Goal: Find specific page/section: Find specific page/section

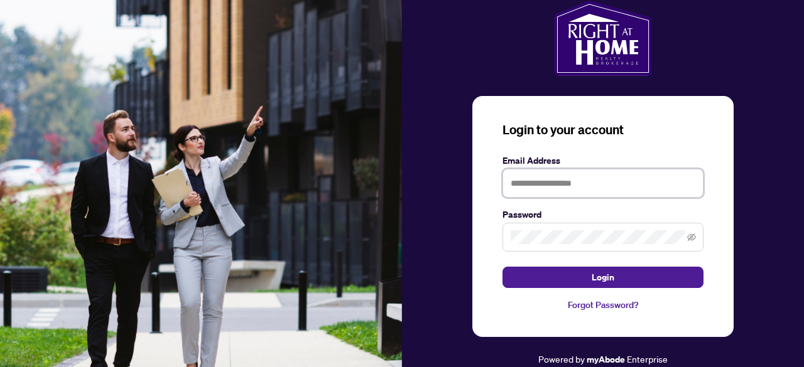
click at [575, 179] on input "text" at bounding box center [603, 183] width 201 height 29
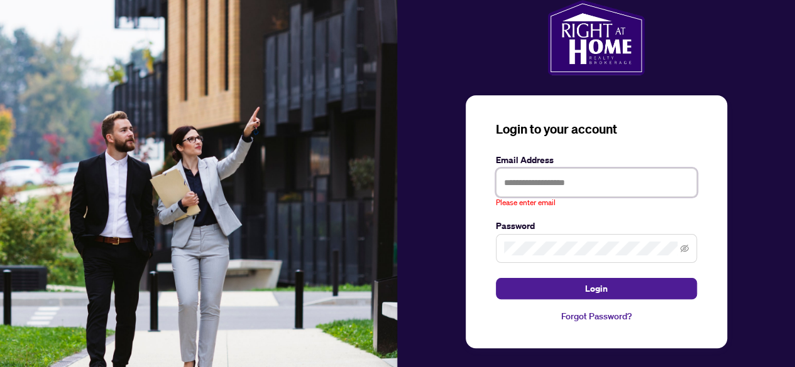
type input "**********"
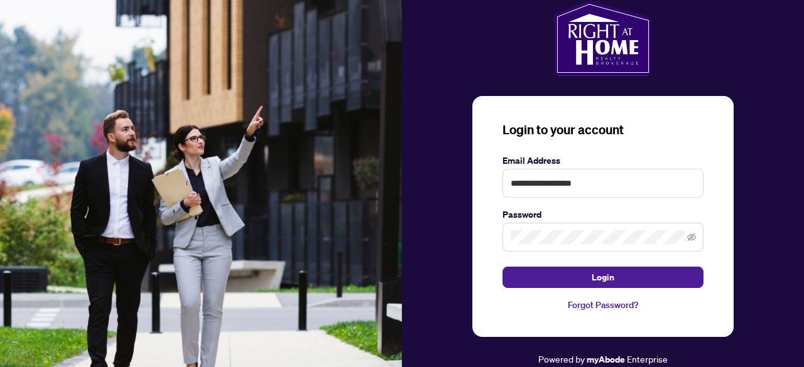
click at [611, 281] on span "Login" at bounding box center [603, 278] width 23 height 20
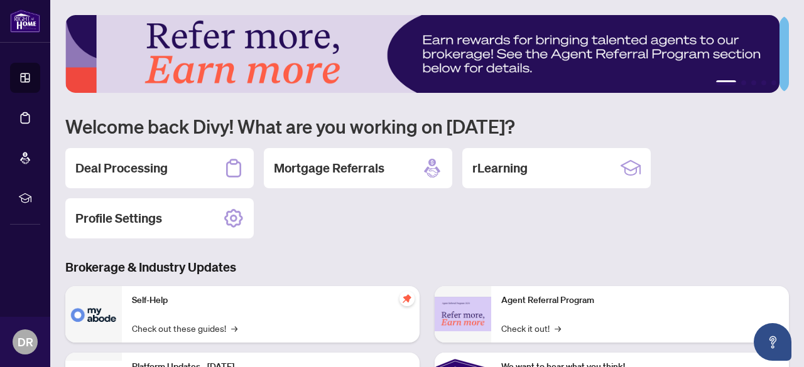
click at [124, 170] on h2 "Deal Processing" at bounding box center [121, 169] width 92 height 18
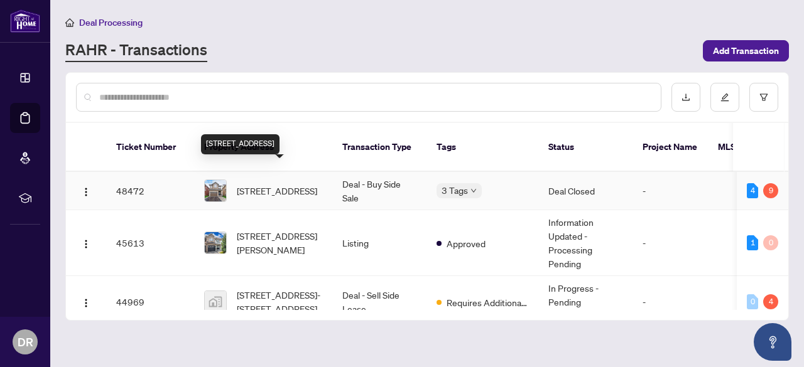
click at [246, 184] on span "[STREET_ADDRESS]" at bounding box center [277, 191] width 80 height 14
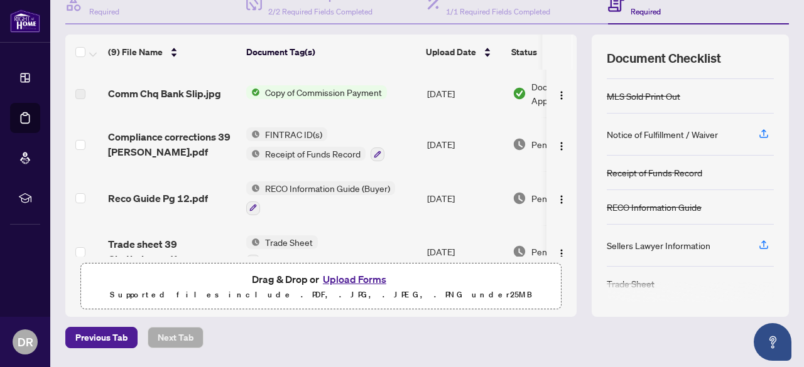
scroll to position [131, 0]
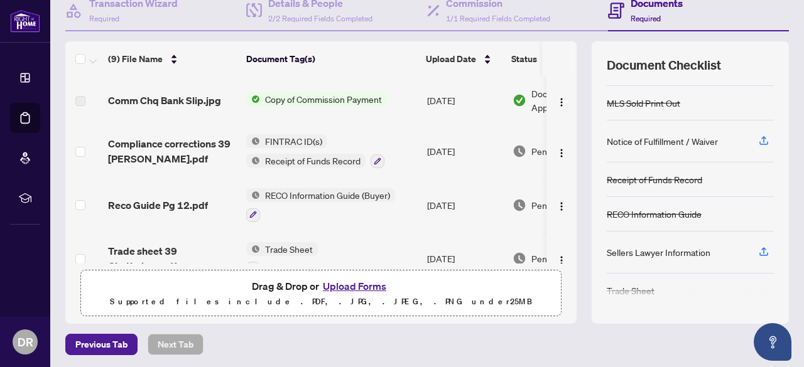
click at [333, 101] on span "Copy of Commission Payment" at bounding box center [323, 99] width 127 height 14
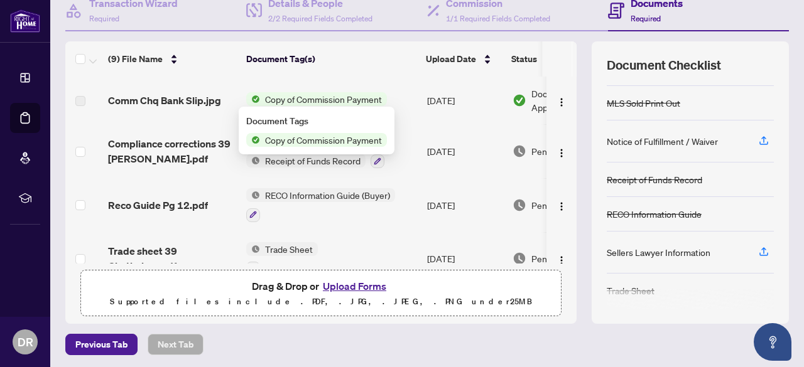
click at [325, 139] on span "Copy of Commission Payment" at bounding box center [323, 140] width 127 height 14
click at [391, 70] on th "Document Tag(s)" at bounding box center [331, 58] width 180 height 35
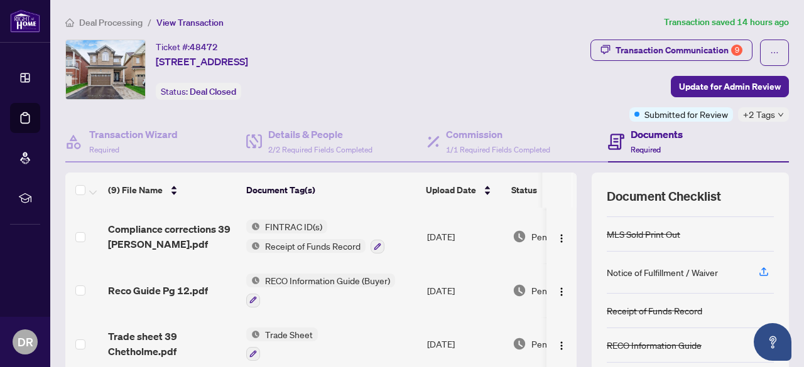
scroll to position [0, 0]
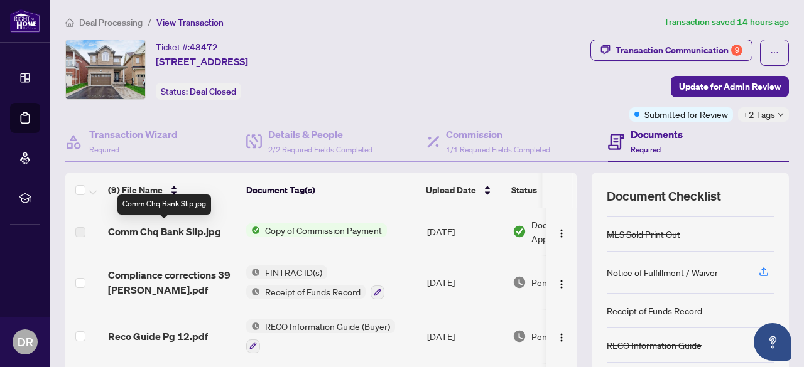
click at [206, 233] on span "Comm Chq Bank Slip.jpg" at bounding box center [164, 231] width 113 height 15
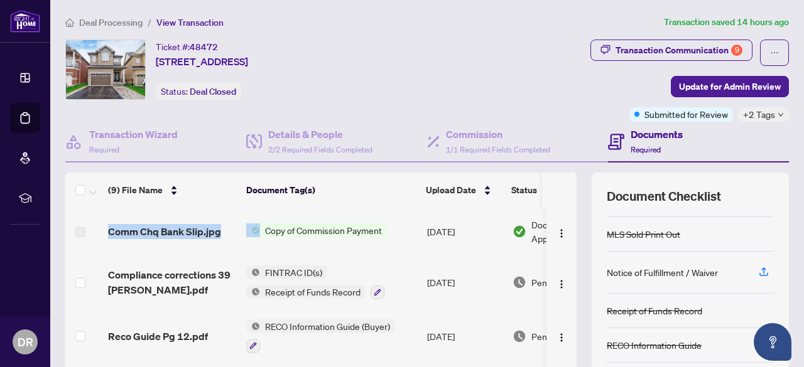
click at [302, 231] on span "Copy of Commission Payment" at bounding box center [323, 231] width 127 height 14
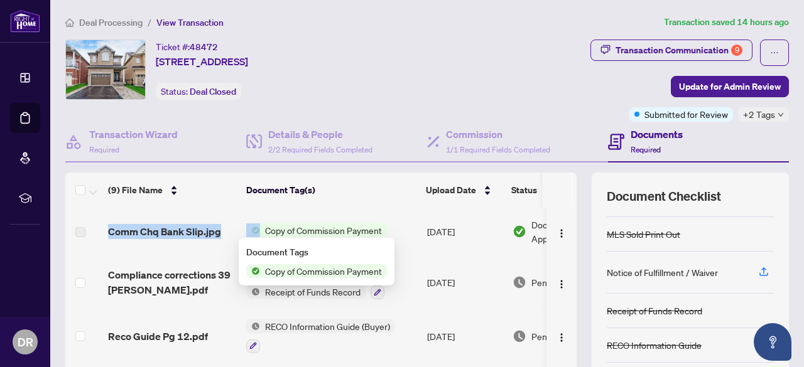
click at [302, 231] on span "Copy of Commission Payment" at bounding box center [323, 231] width 127 height 14
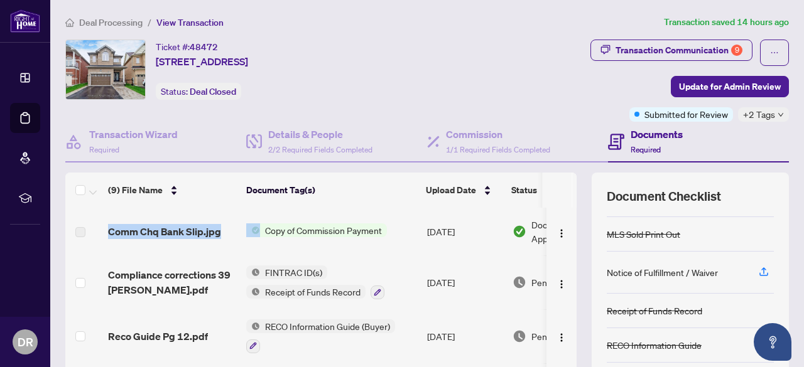
click at [302, 231] on span "Copy of Commission Payment" at bounding box center [323, 231] width 127 height 14
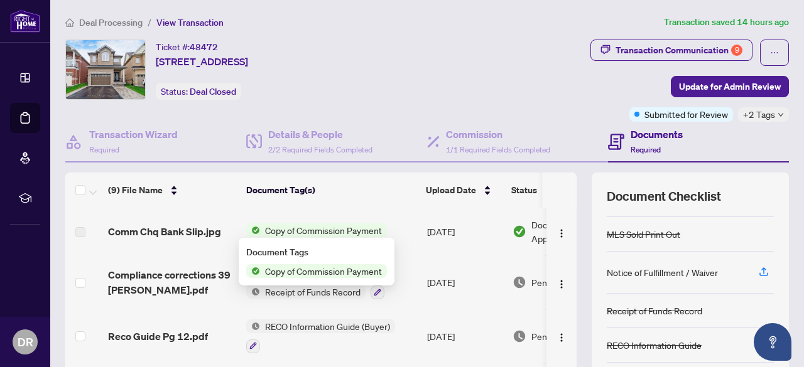
click at [301, 274] on span "Copy of Commission Payment" at bounding box center [323, 271] width 127 height 14
click at [325, 268] on span "Copy of Commission Payment" at bounding box center [323, 271] width 127 height 14
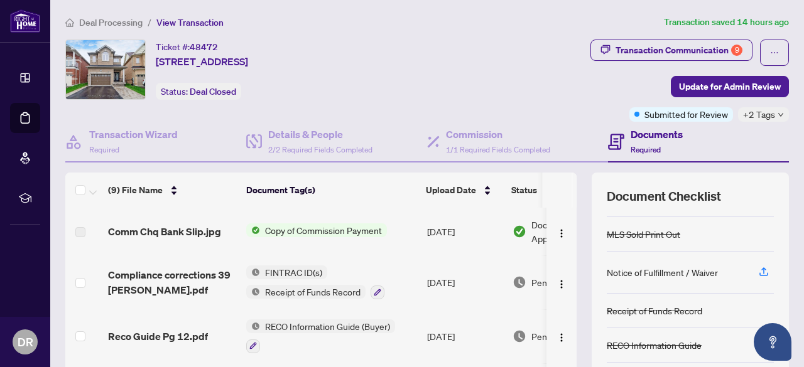
click at [160, 258] on td "Compliance corrections 39 [PERSON_NAME].pdf" at bounding box center [172, 283] width 138 height 54
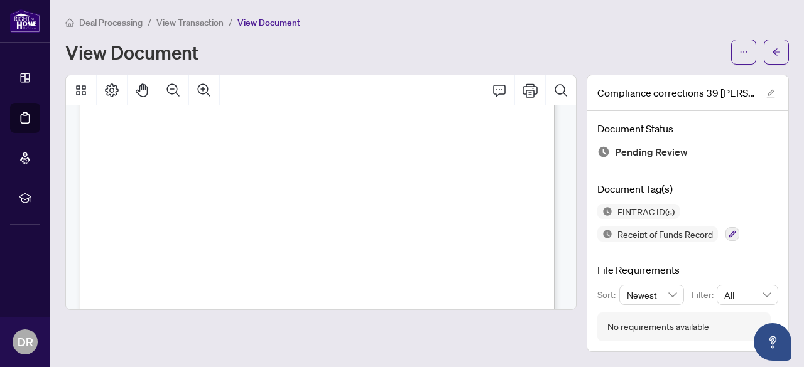
scroll to position [4059, 0]
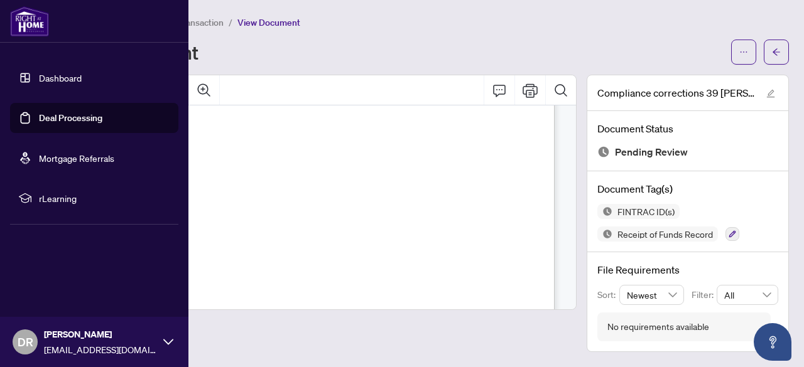
click at [39, 79] on link "Dashboard" at bounding box center [60, 77] width 43 height 11
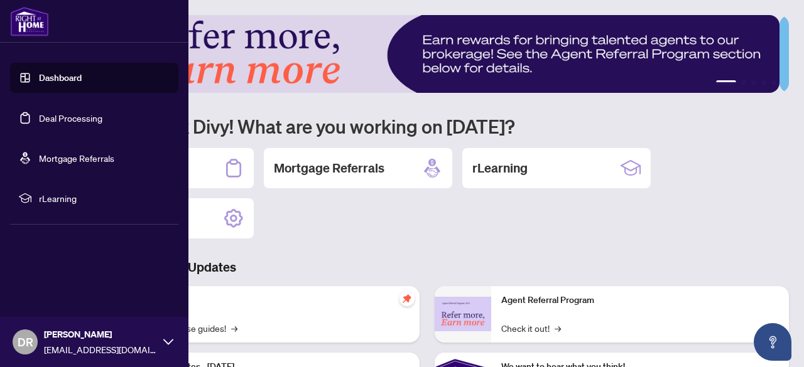
click at [39, 114] on link "Deal Processing" at bounding box center [70, 117] width 63 height 11
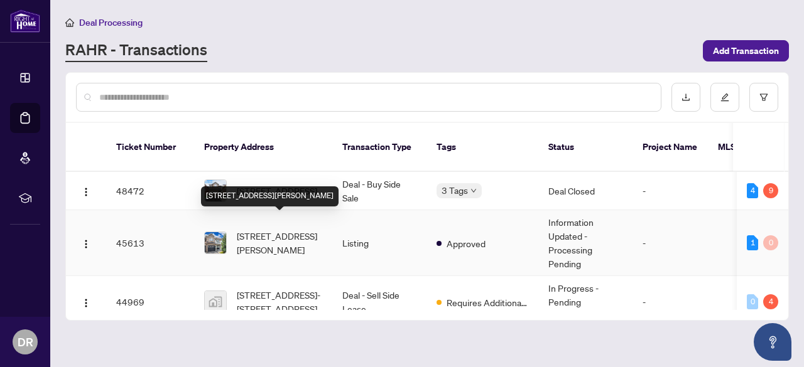
click at [259, 229] on span "[STREET_ADDRESS][PERSON_NAME]" at bounding box center [279, 243] width 85 height 28
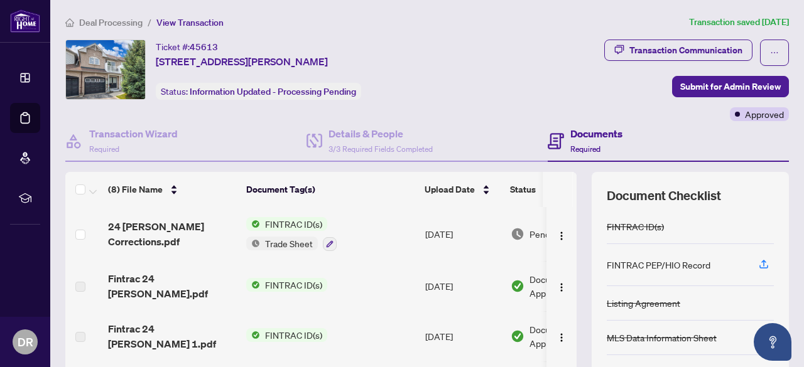
click at [300, 242] on span "Trade Sheet" at bounding box center [289, 244] width 58 height 14
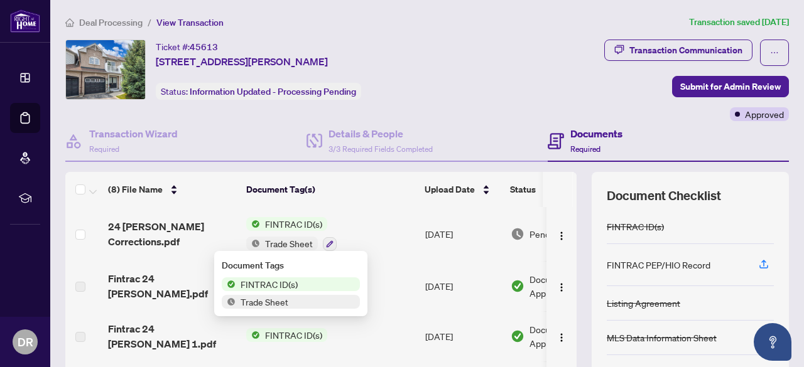
click at [300, 242] on span "Trade Sheet" at bounding box center [289, 244] width 58 height 14
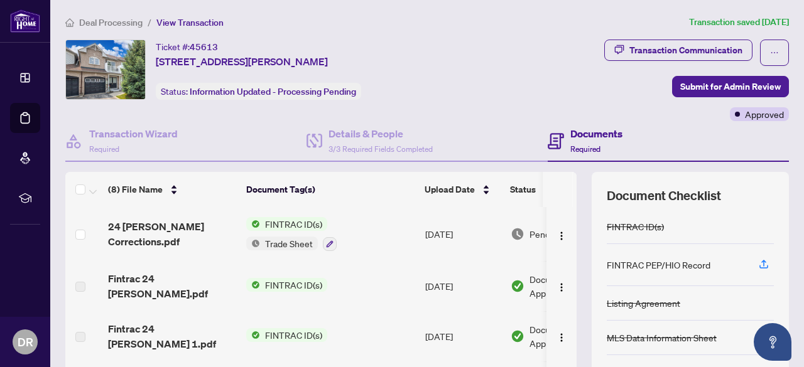
click at [300, 242] on span "Trade Sheet" at bounding box center [289, 244] width 58 height 14
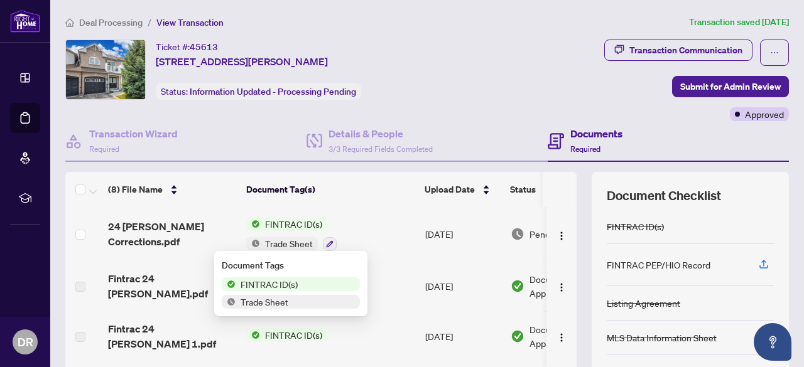
click at [274, 301] on span "Trade Sheet" at bounding box center [265, 302] width 58 height 14
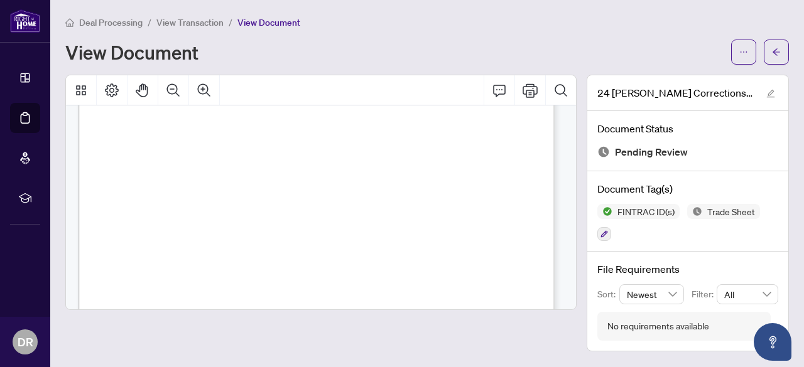
scroll to position [3574, 0]
click at [347, 57] on div "View Document" at bounding box center [394, 52] width 658 height 20
